Goal: Information Seeking & Learning: Learn about a topic

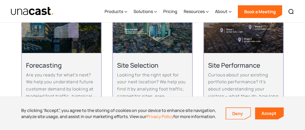
scroll to position [318, 0]
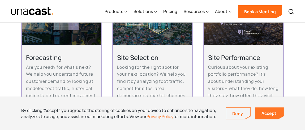
click at [272, 113] on link "Accept" at bounding box center [269, 113] width 29 height 12
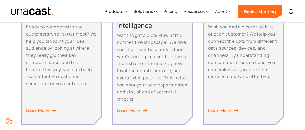
scroll to position [185, 0]
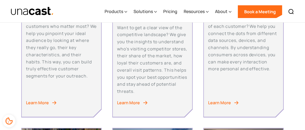
click at [135, 102] on div "Learn More" at bounding box center [128, 102] width 23 height 7
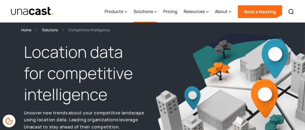
click at [152, 13] on div "Solutions" at bounding box center [142, 11] width 19 height 6
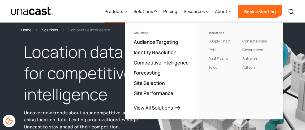
click at [125, 10] on div "Products" at bounding box center [116, 12] width 23 height 22
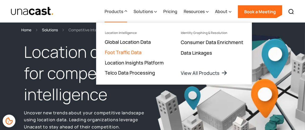
click at [132, 51] on link "Foot Traffic Data" at bounding box center [123, 52] width 37 height 6
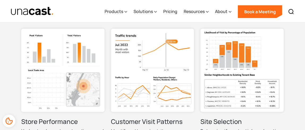
scroll to position [265, 0]
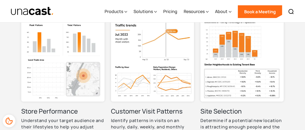
click at [83, 58] on img at bounding box center [62, 59] width 83 height 83
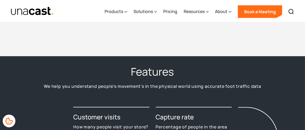
scroll to position [557, 0]
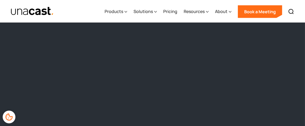
scroll to position [424, 0]
